Goal: Information Seeking & Learning: Learn about a topic

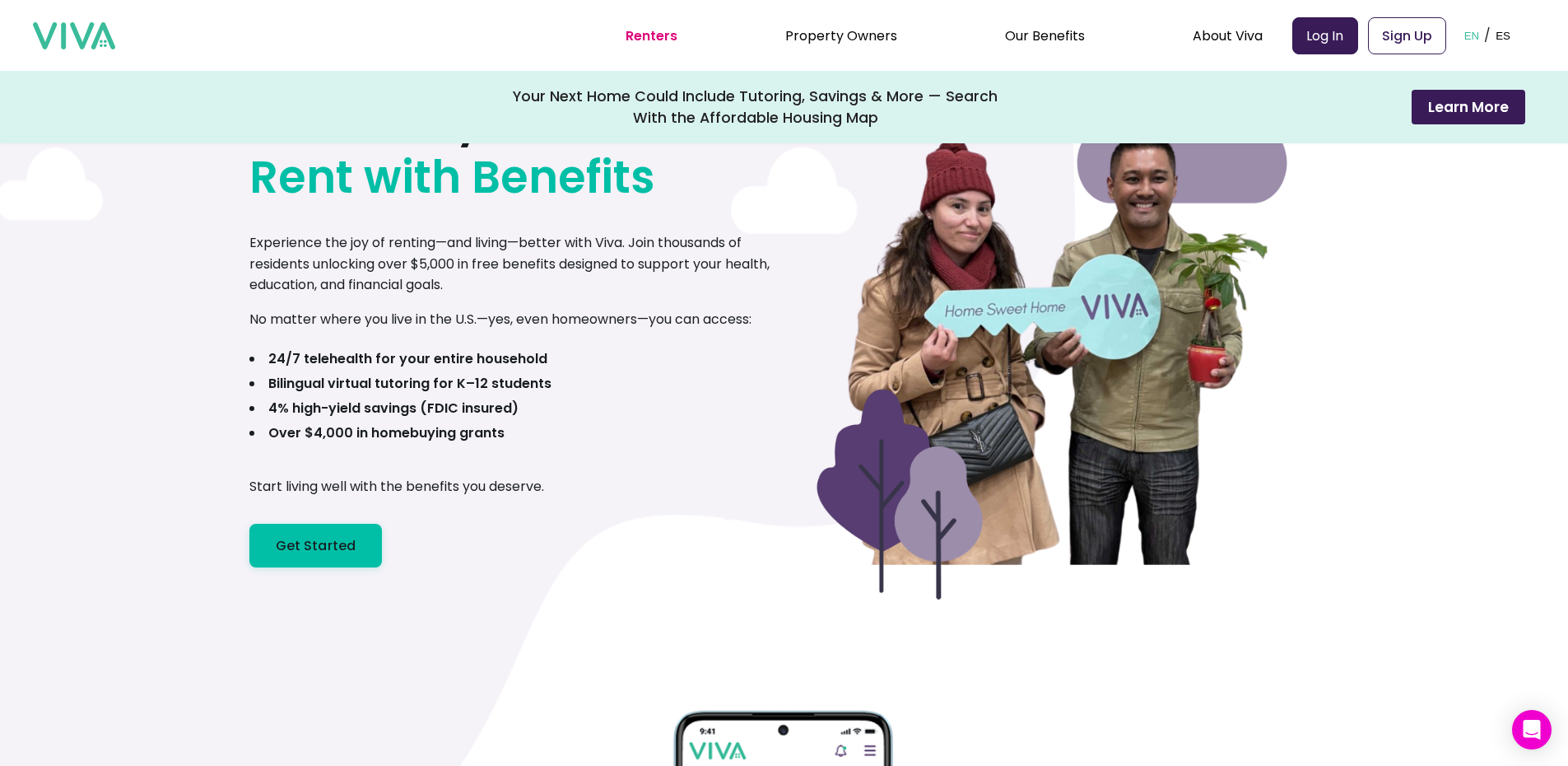
scroll to position [165, 0]
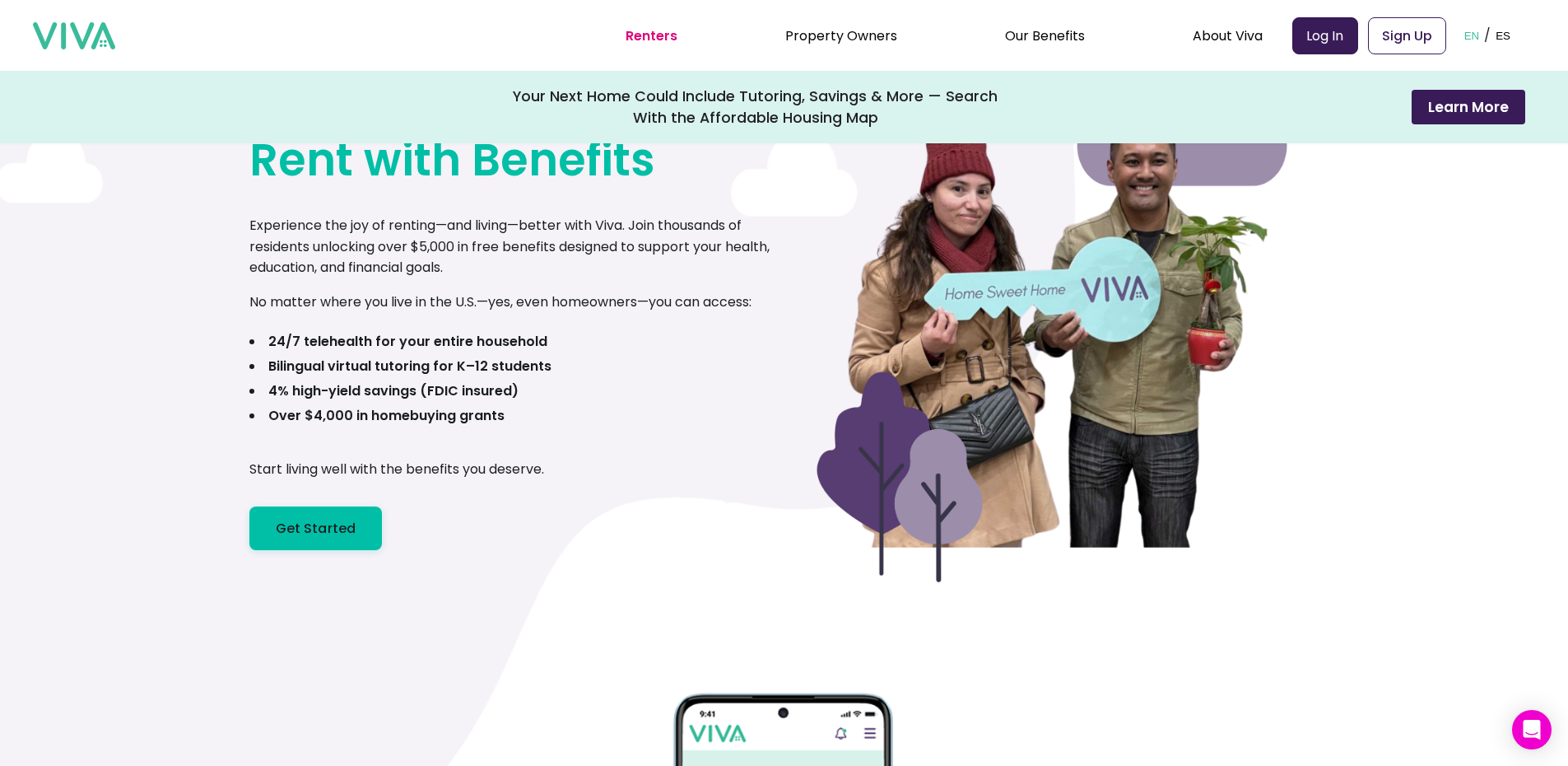
click at [1419, 36] on link "Sign Up" at bounding box center [1407, 36] width 78 height 37
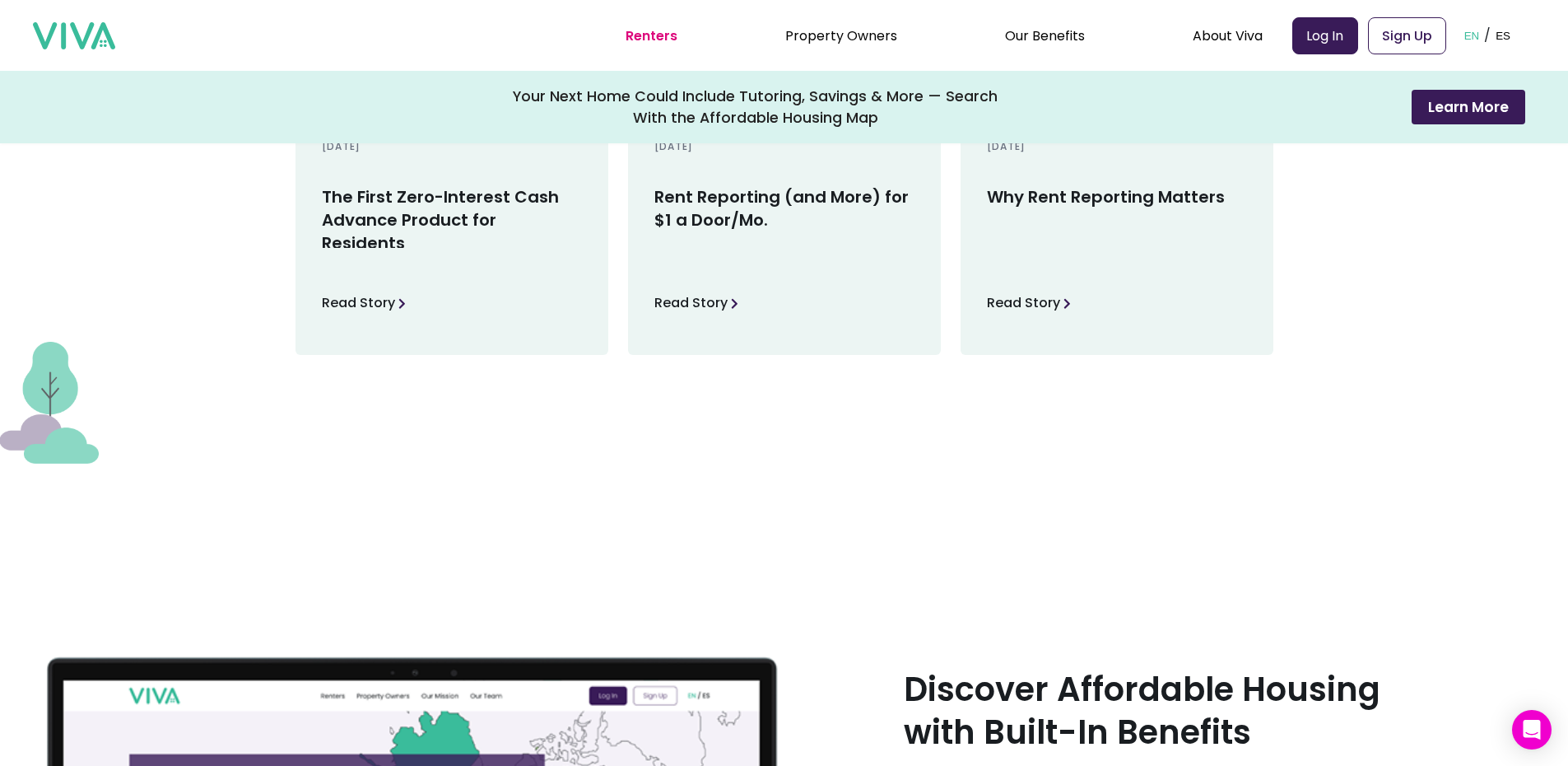
scroll to position [2470, 0]
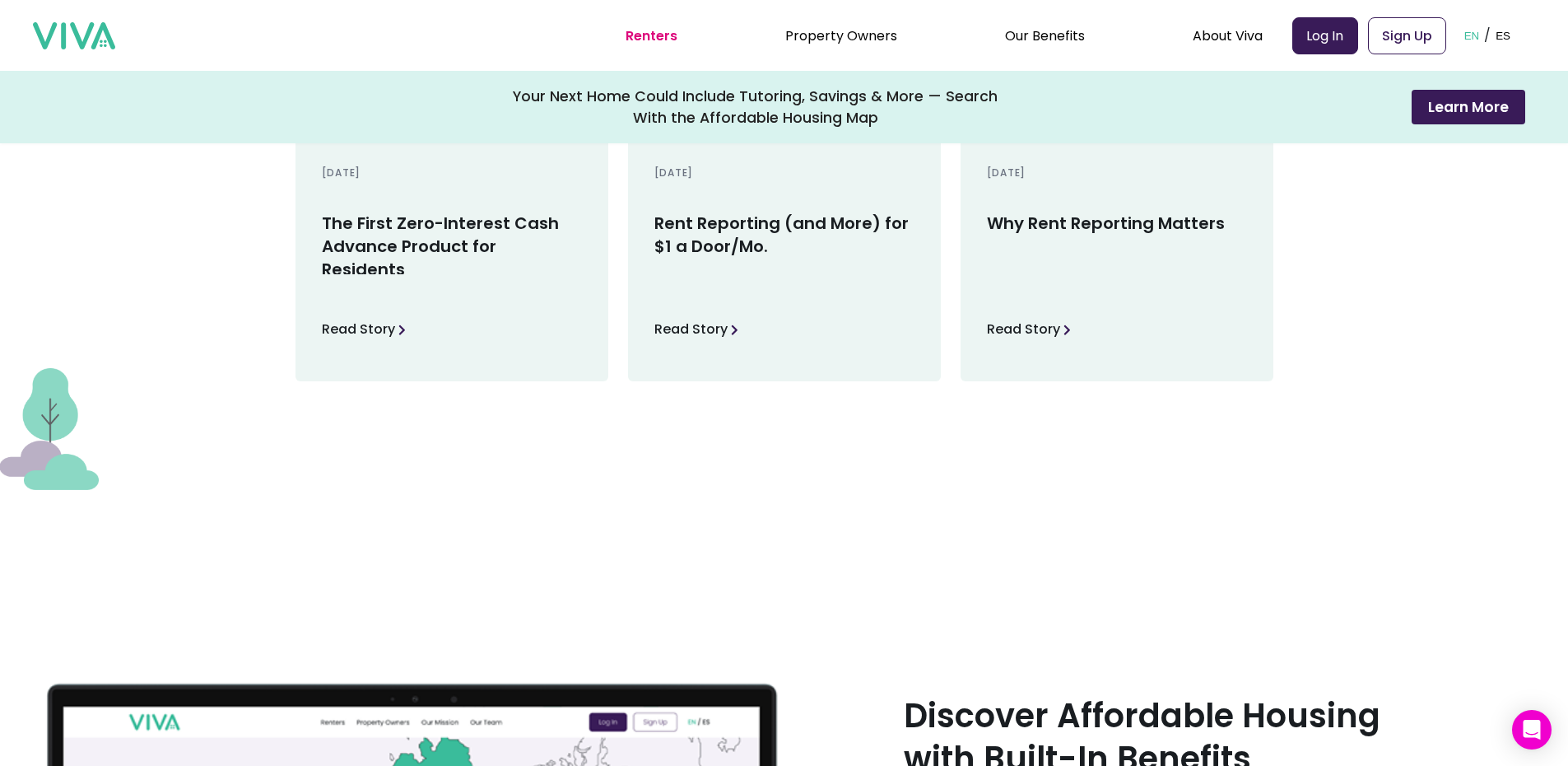
click at [395, 328] on p "Read Story" at bounding box center [358, 330] width 73 height 25
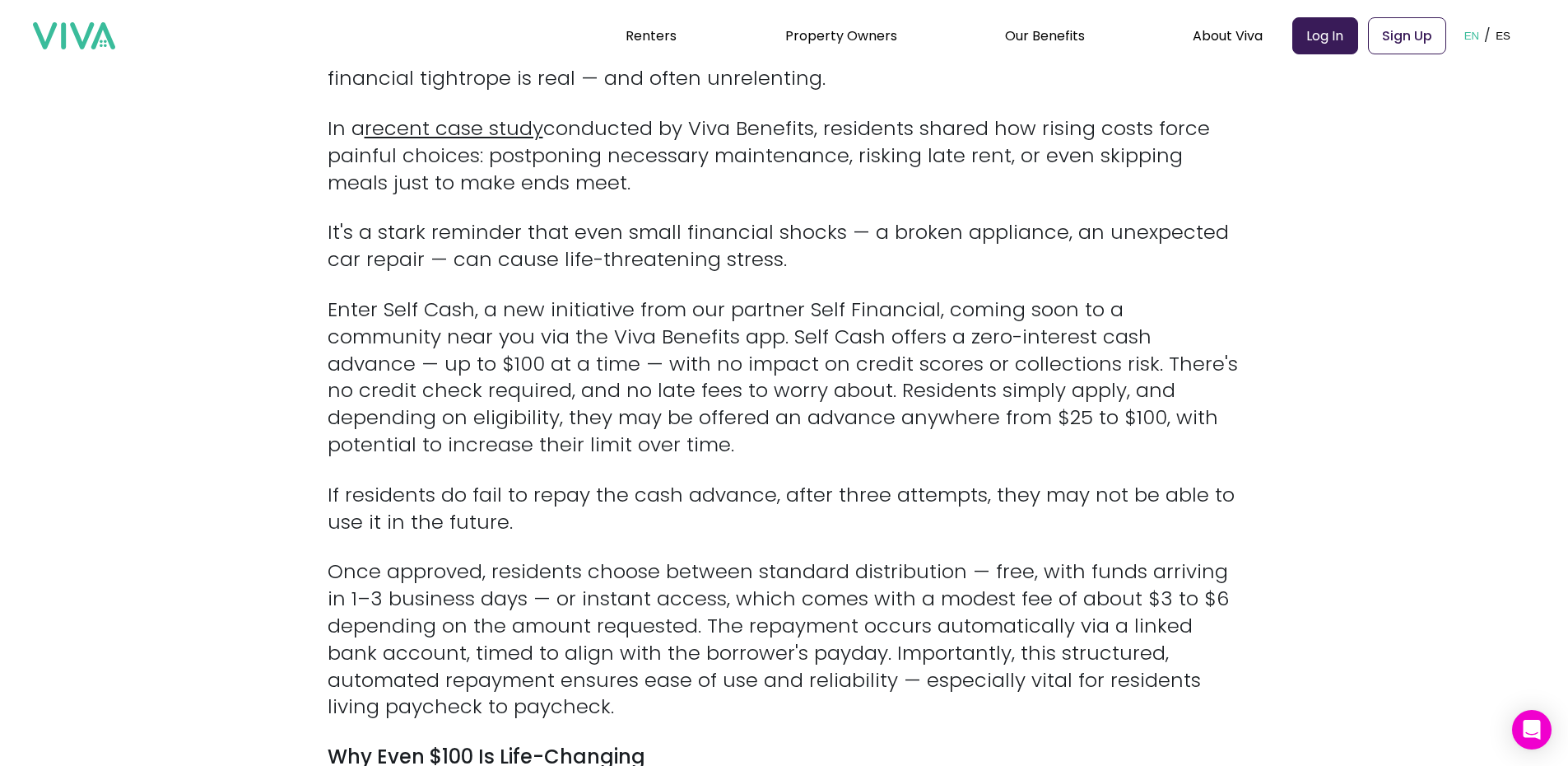
scroll to position [576, 0]
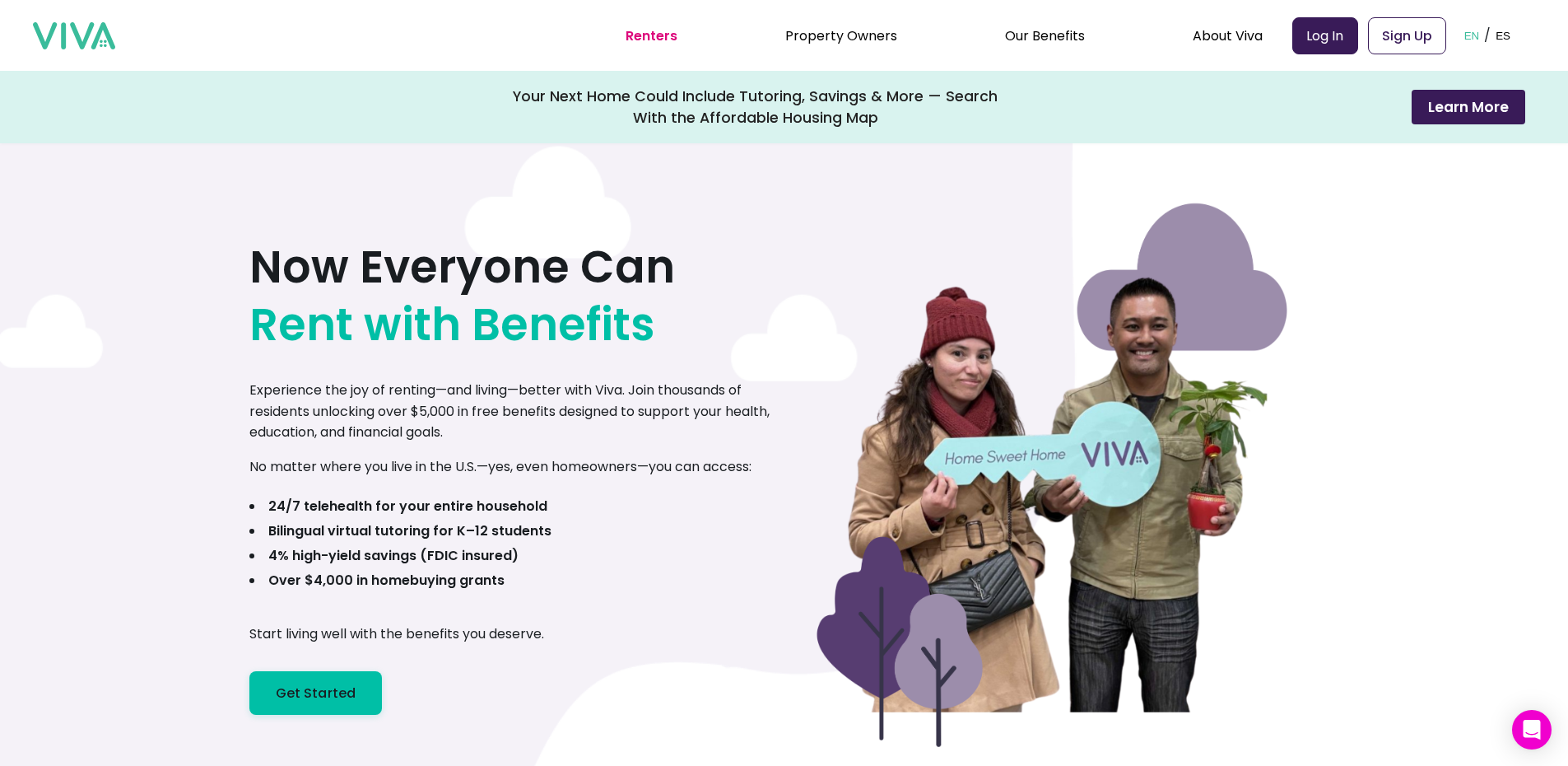
click at [682, 255] on div "Now Everyone Can Rent with Benefits Experience the joy of renting—and living—be…" at bounding box center [516, 458] width 535 height 514
click at [851, 37] on link "Property Owners" at bounding box center [841, 36] width 112 height 19
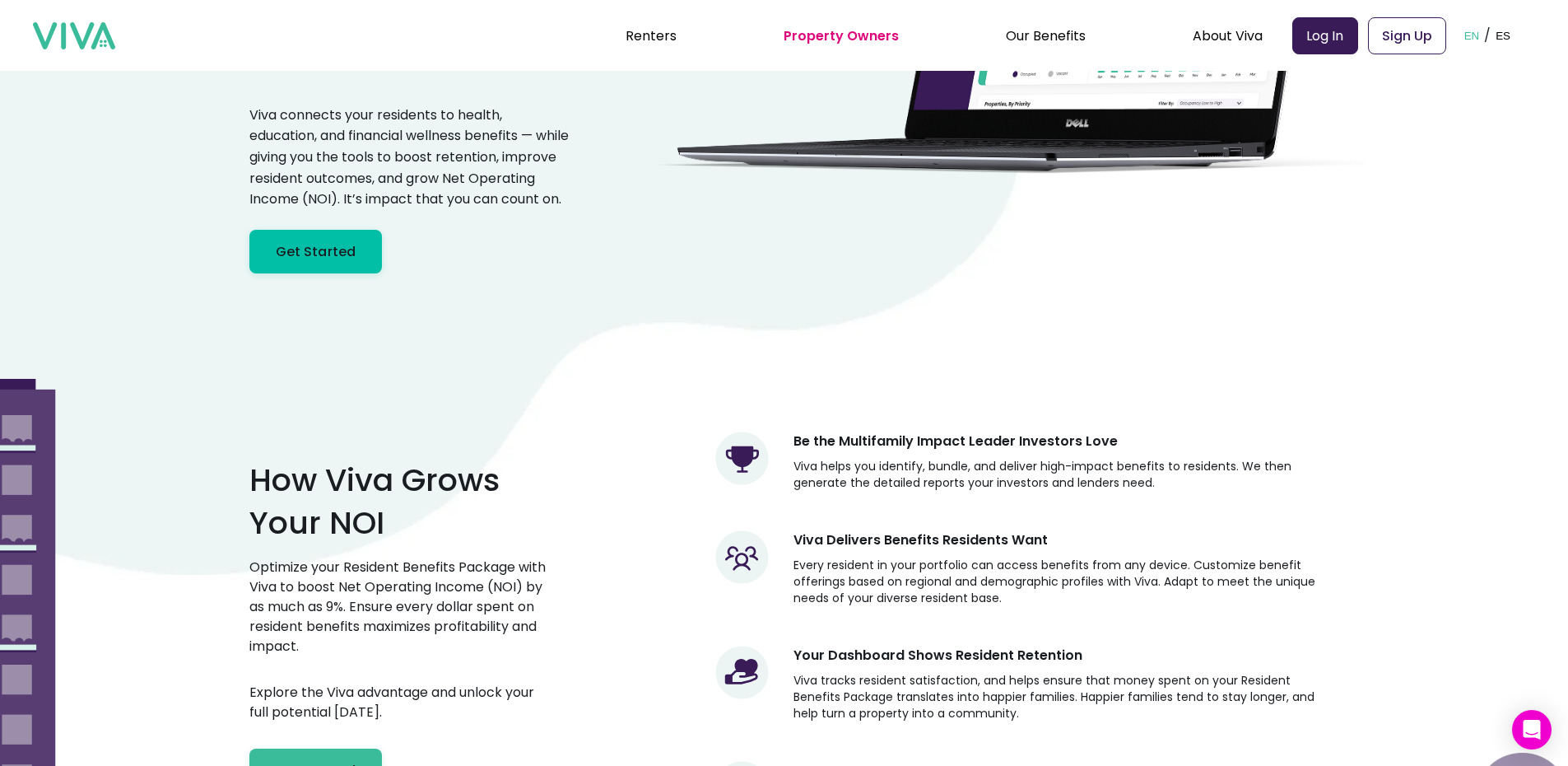
scroll to position [185, 0]
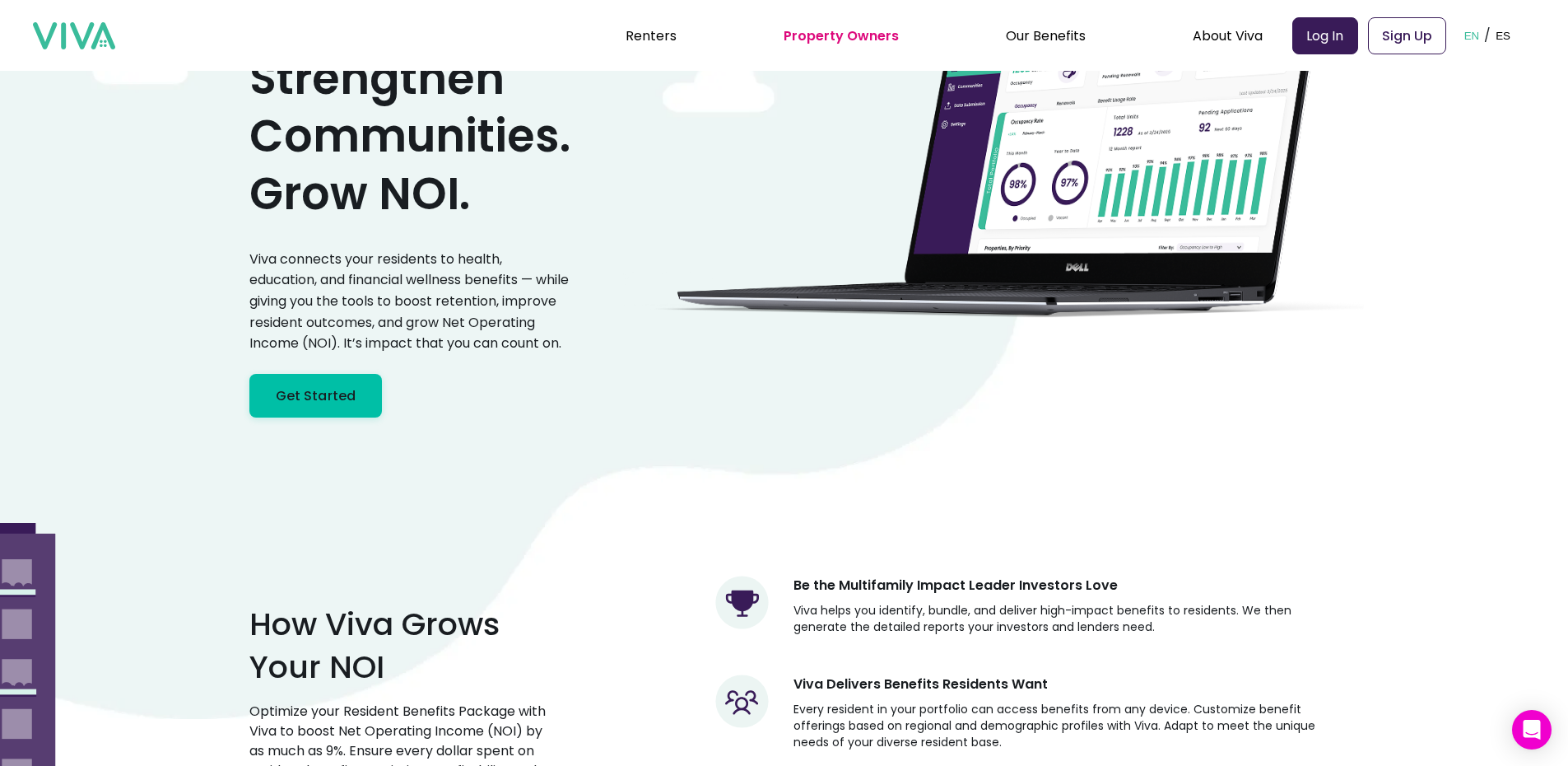
click at [717, 407] on div "Empower Residents. Strengthen Communities. Grow NOI. Viva connects your residen…" at bounding box center [784, 151] width 1070 height 534
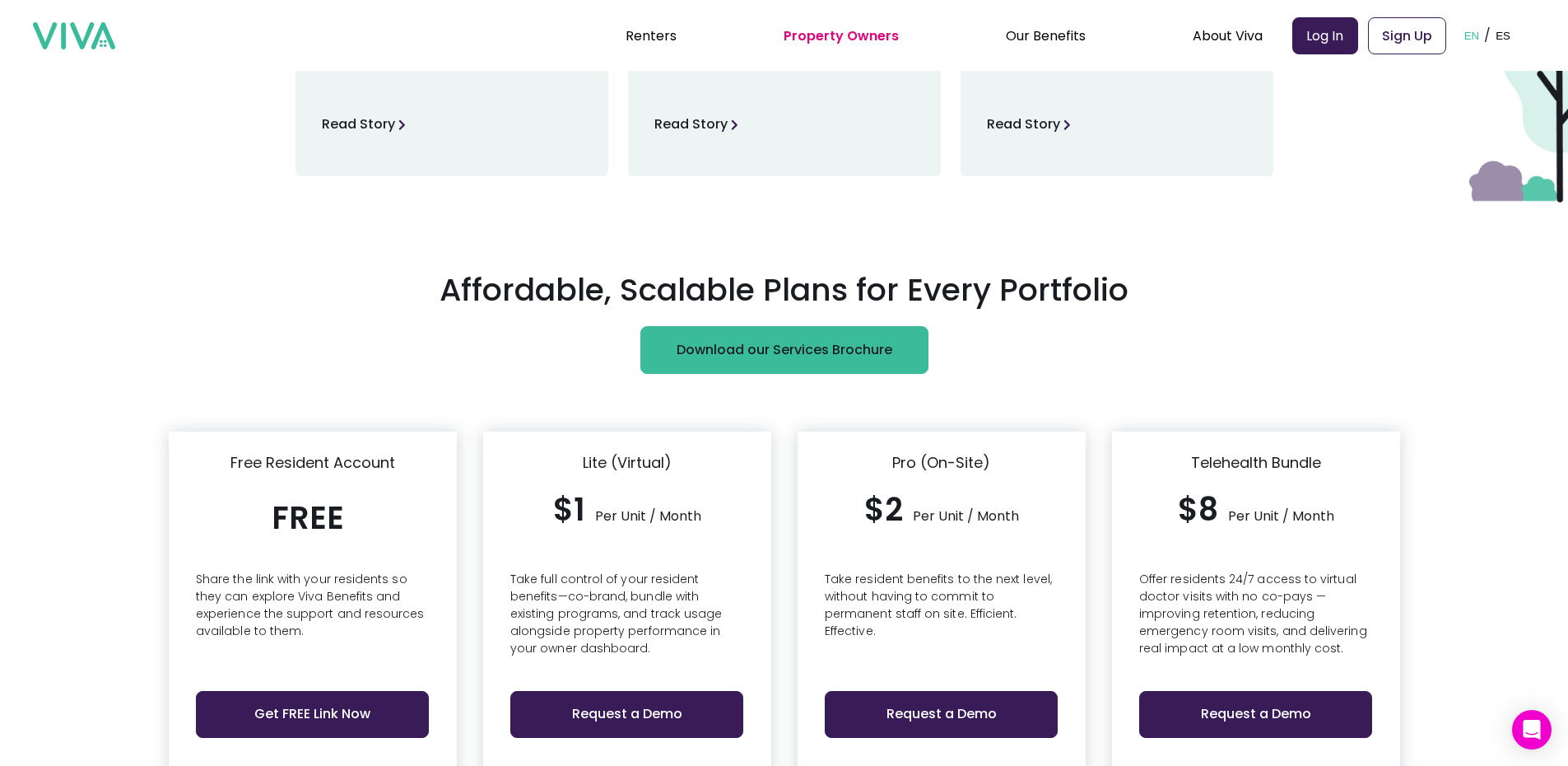
scroll to position [3560, 0]
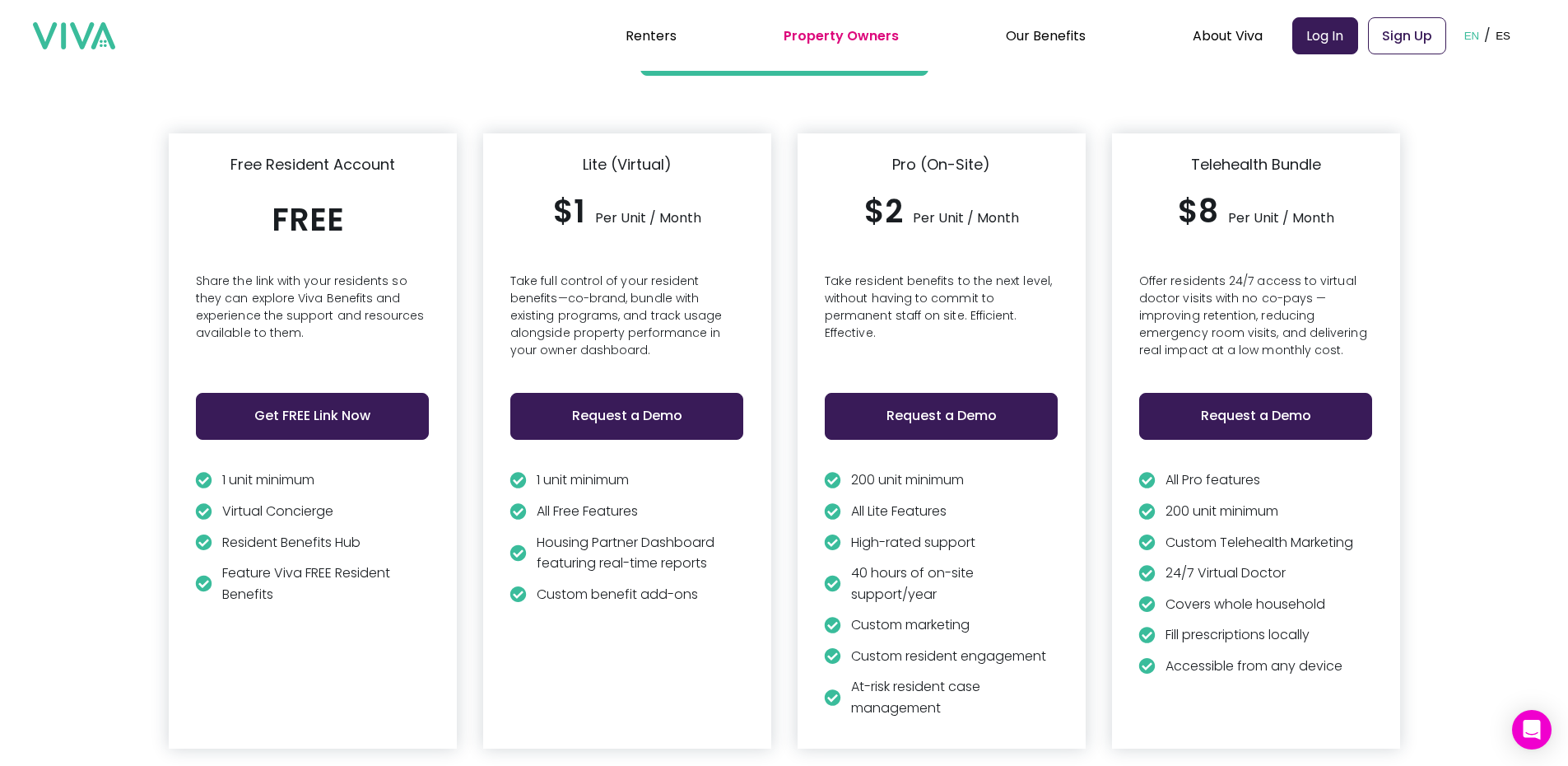
click at [521, 244] on div "Lite (Virtual) $1 Per Unit / Month Take full control of your resident benefits—…" at bounding box center [627, 441] width 288 height 615
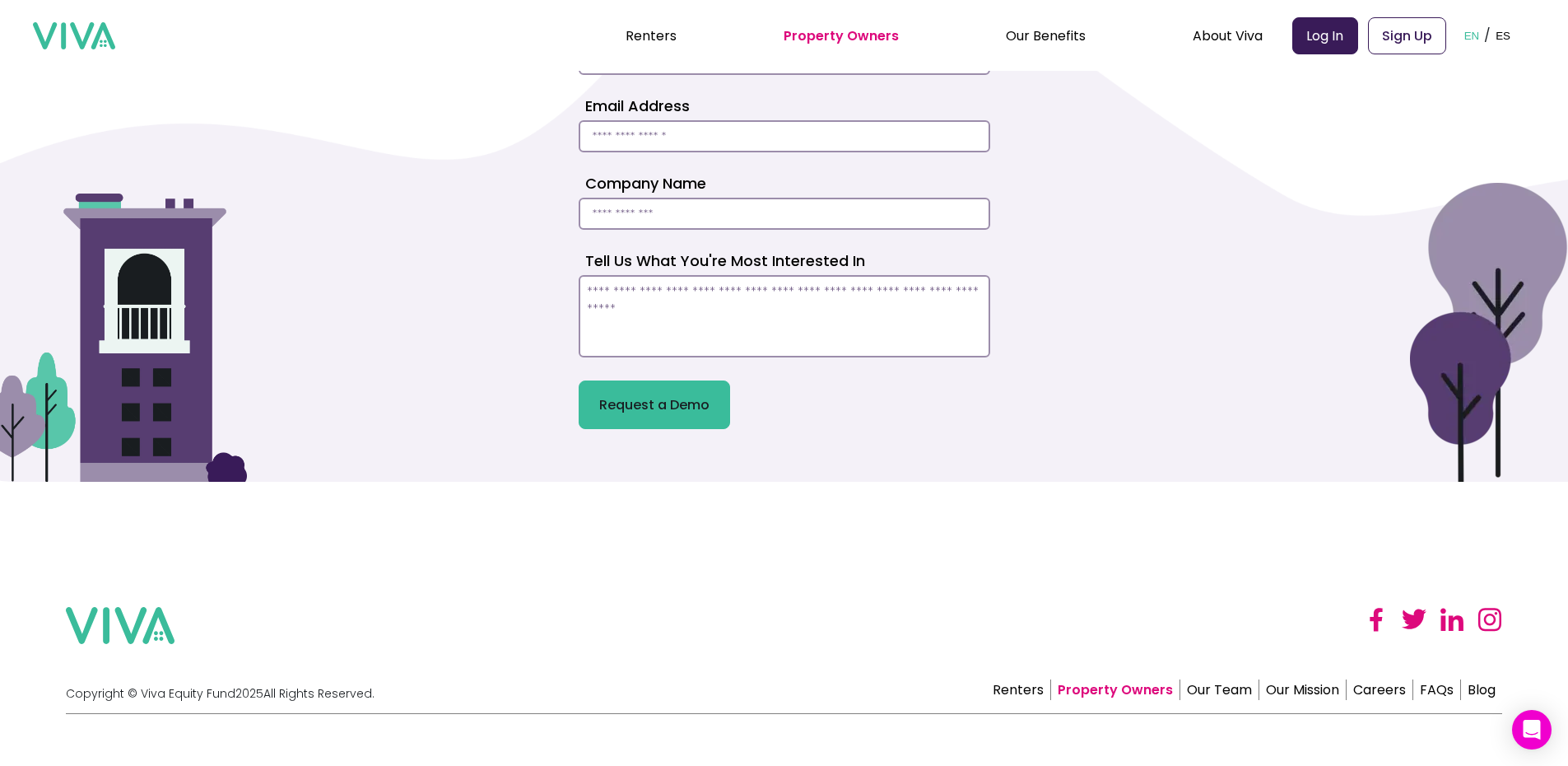
scroll to position [4549, 0]
